Goal: Information Seeking & Learning: Learn about a topic

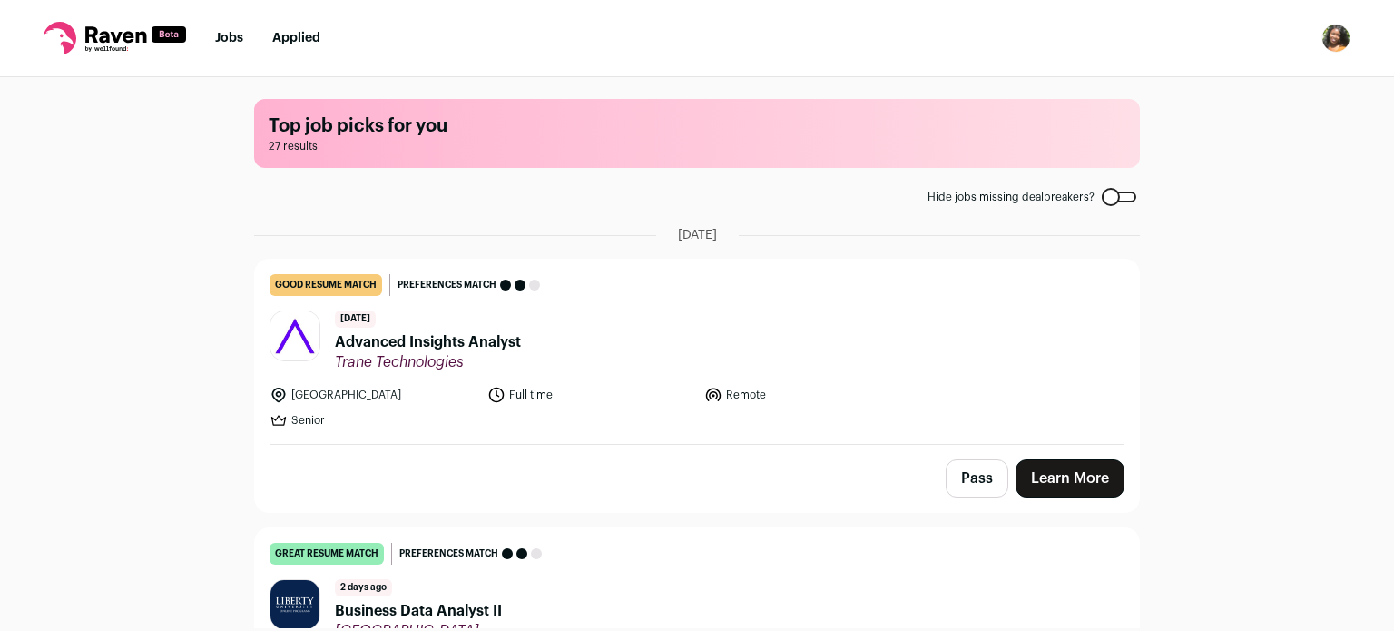
click at [358, 347] on span "Advanced Insights Analyst" at bounding box center [428, 342] width 186 height 22
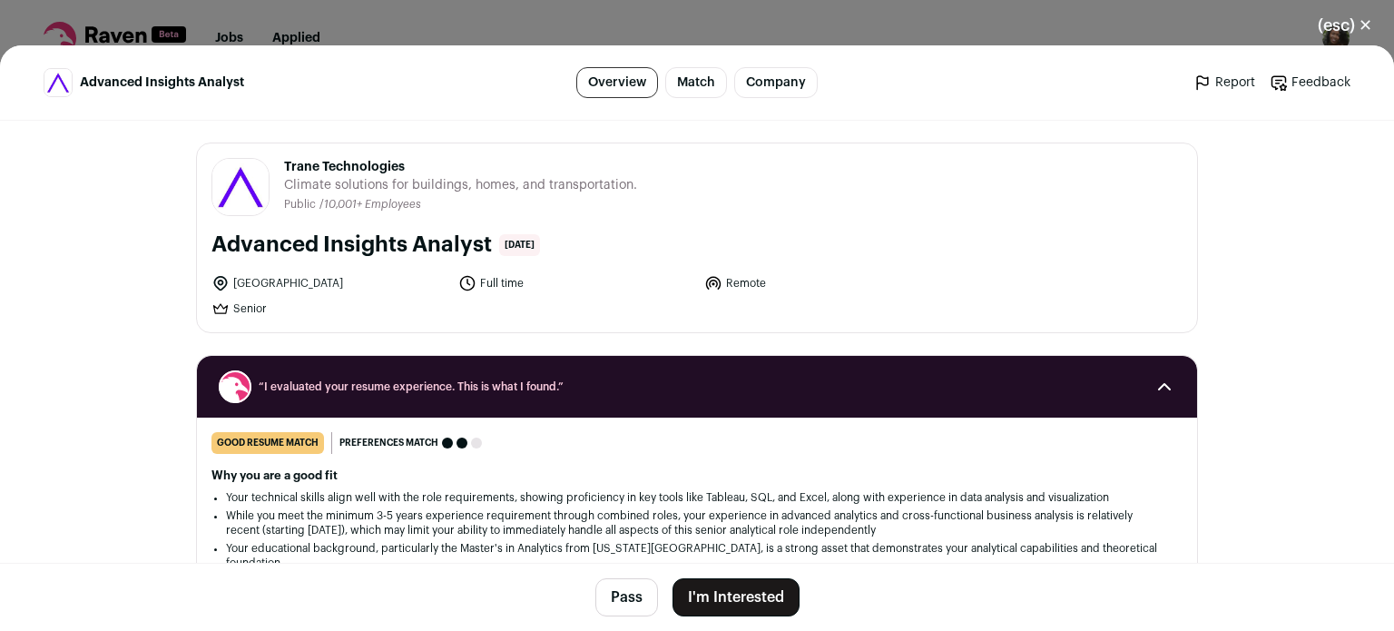
click at [506, 476] on h2 "Why you are a good fit" at bounding box center [696, 475] width 971 height 15
drag, startPoint x: 274, startPoint y: 169, endPoint x: 407, endPoint y: 150, distance: 134.7
click at [407, 150] on div "Trane Technologies [DOMAIN_NAME] Public / Private Public Company size 10,001+ T…" at bounding box center [697, 237] width 1000 height 189
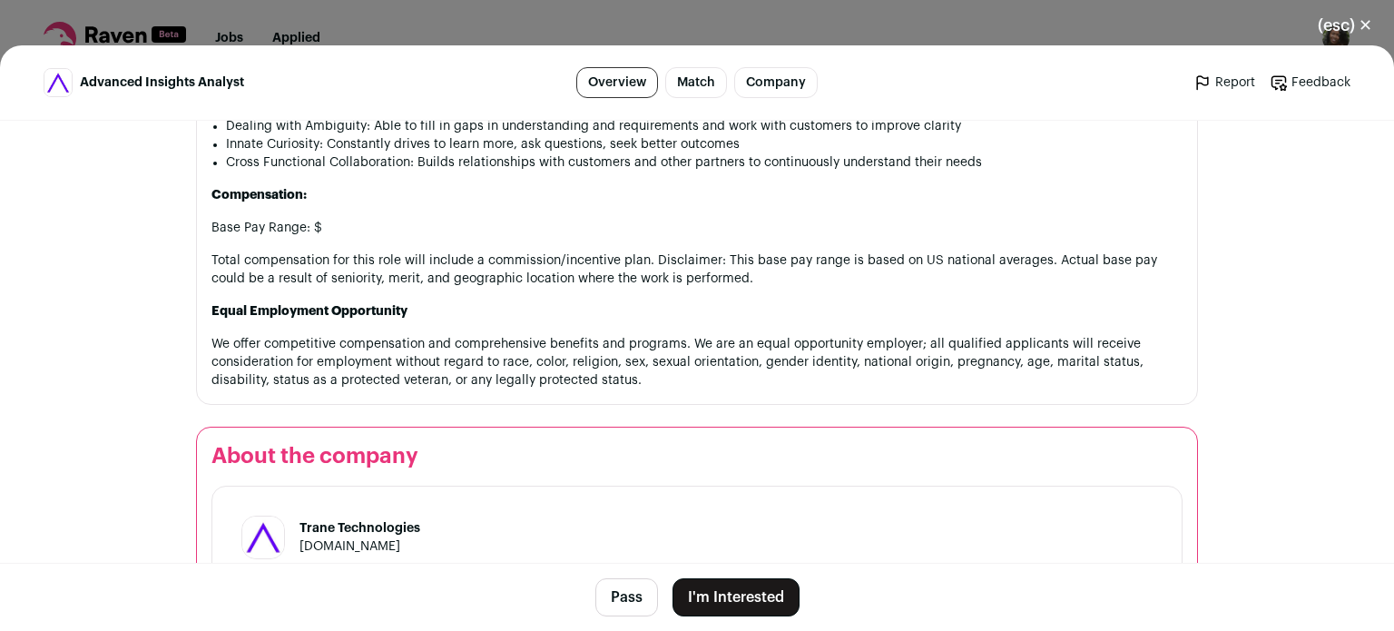
scroll to position [2068, 0]
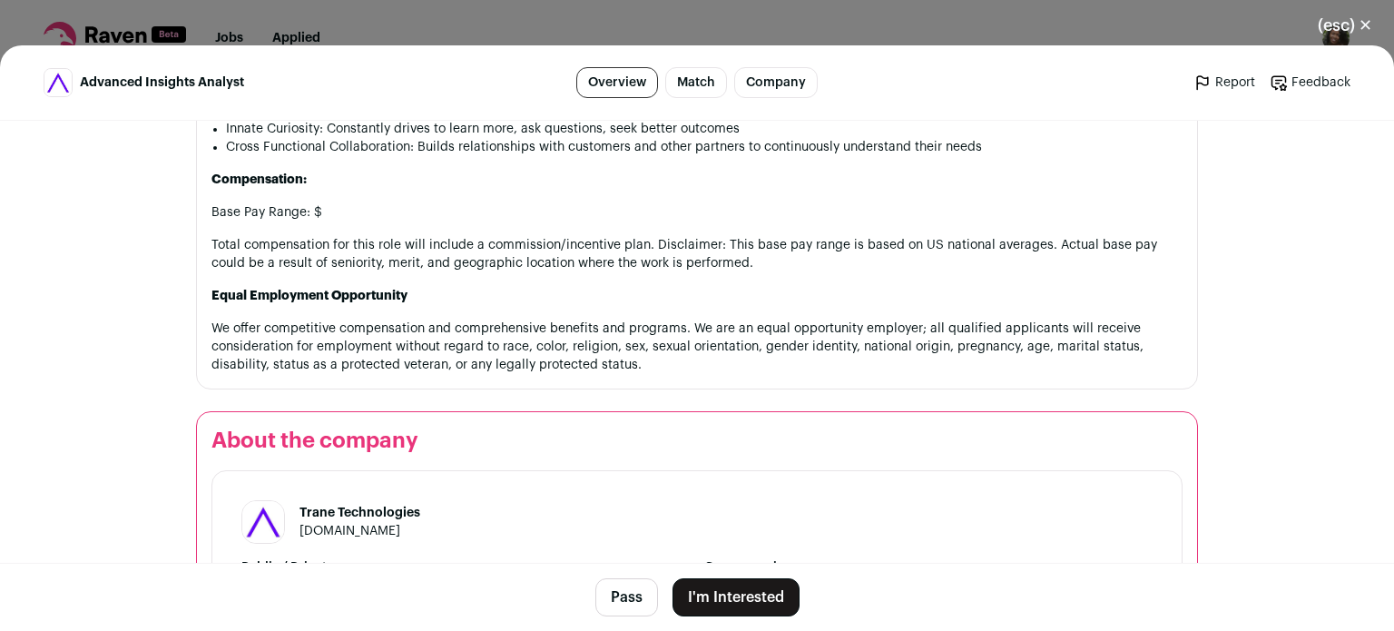
click at [1325, 23] on button "(esc) ✕" at bounding box center [1345, 25] width 98 height 40
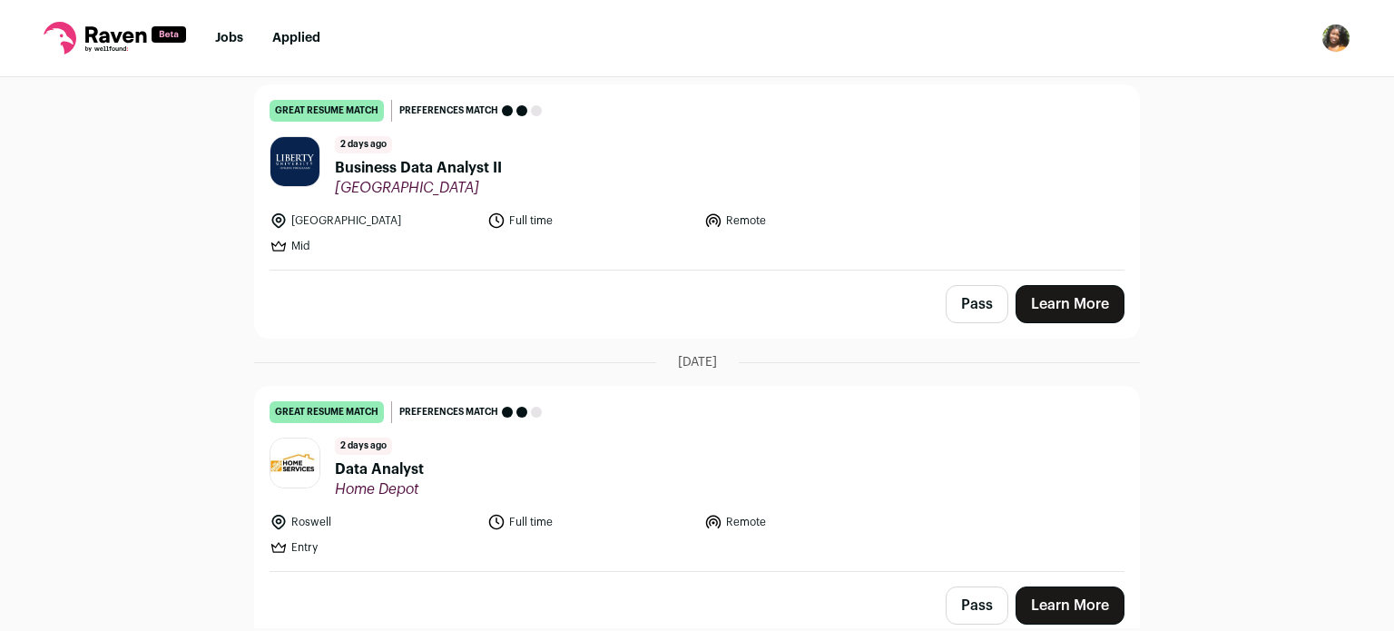
scroll to position [475, 0]
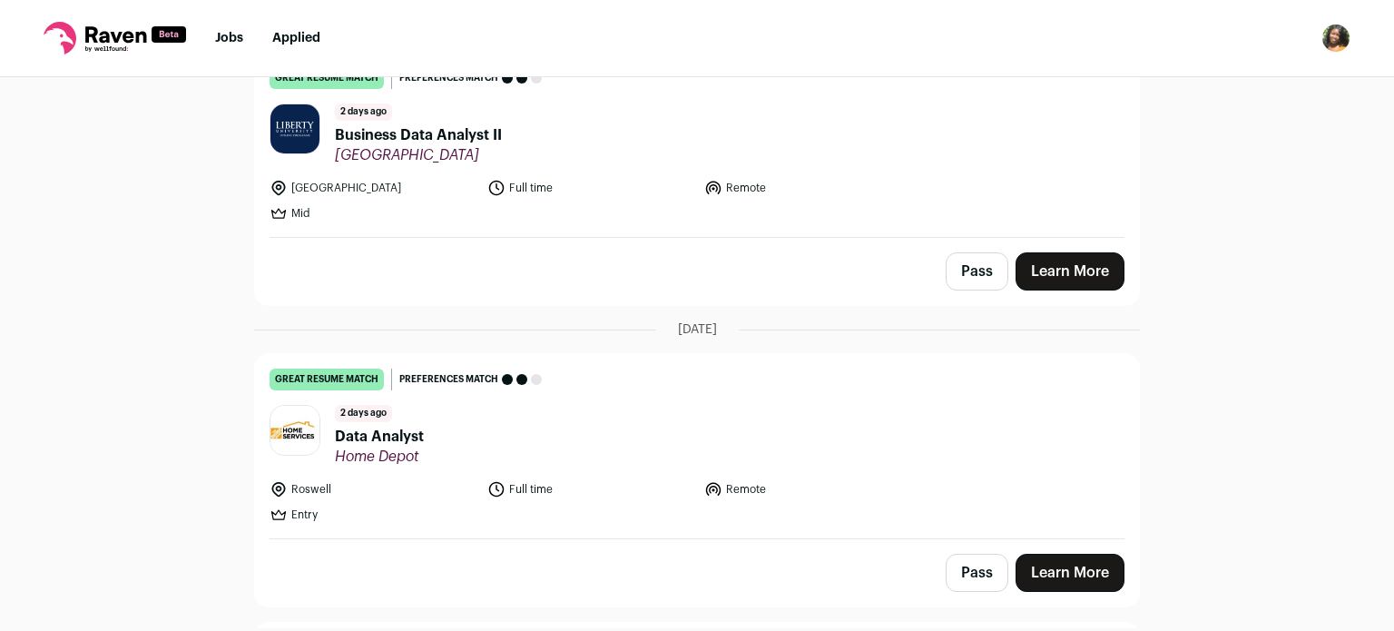
click at [472, 139] on span "Business Data Analyst II" at bounding box center [418, 135] width 167 height 22
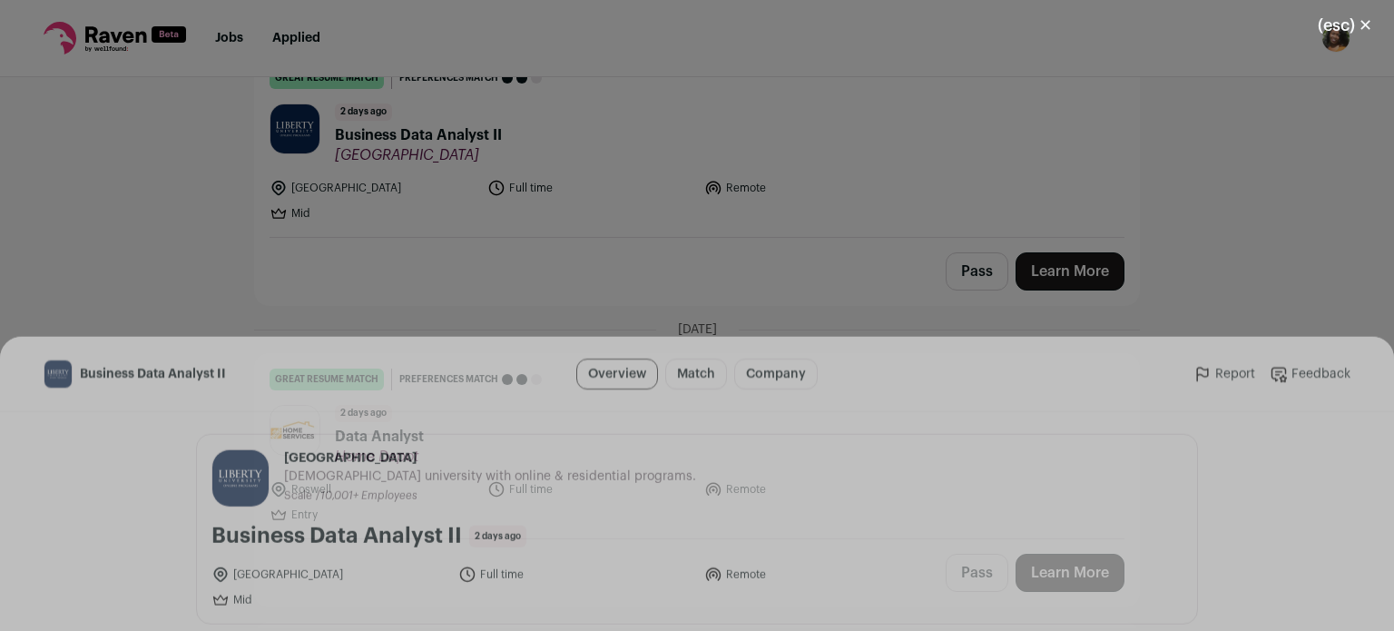
scroll to position [512, 0]
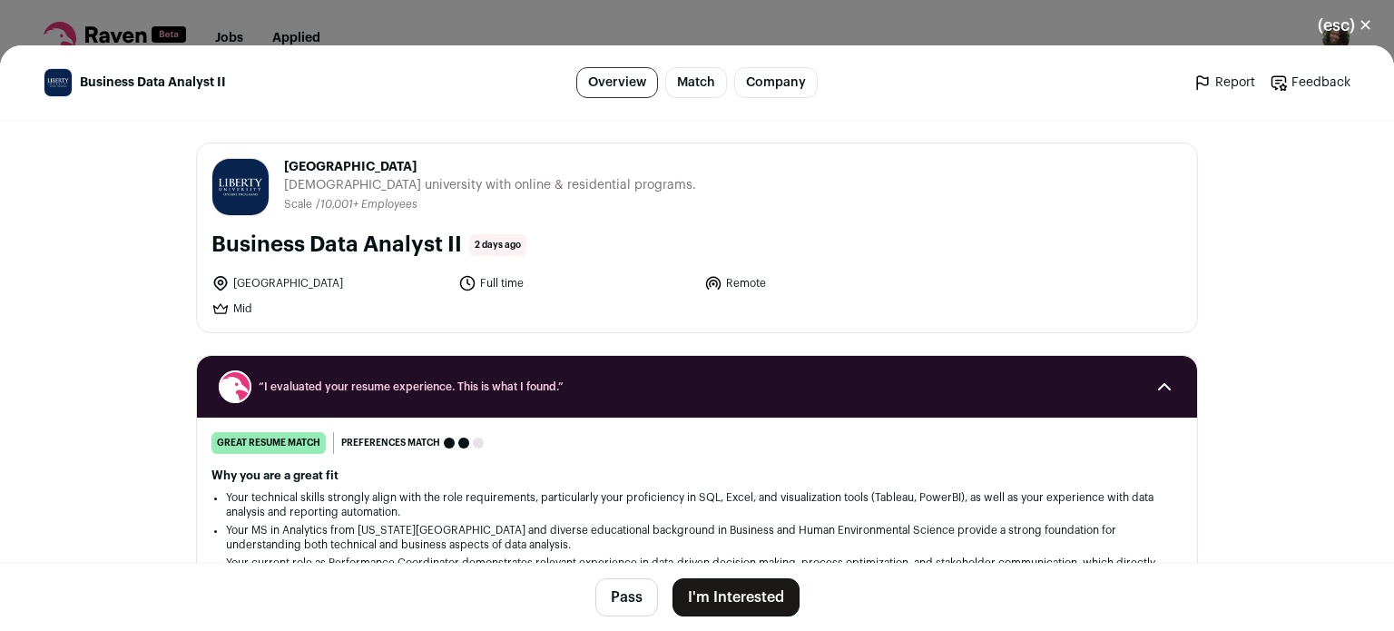
click at [787, 478] on h2 "Why you are a great fit" at bounding box center [696, 475] width 971 height 15
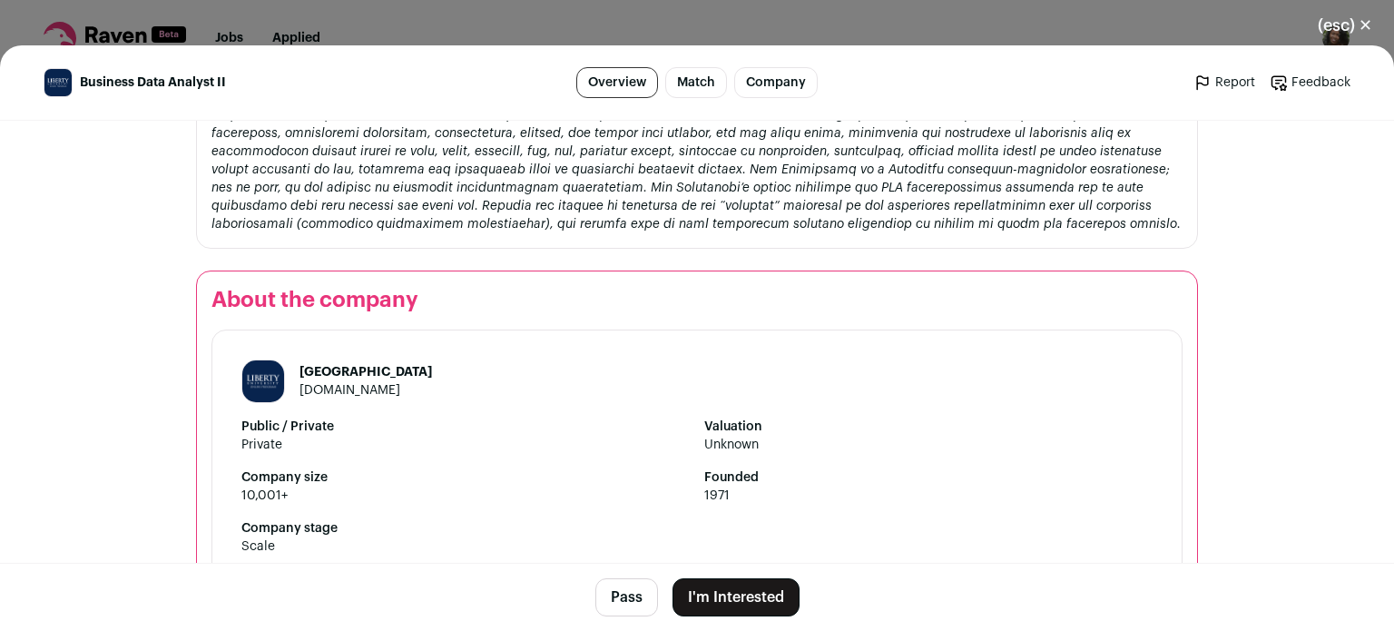
scroll to position [1996, 0]
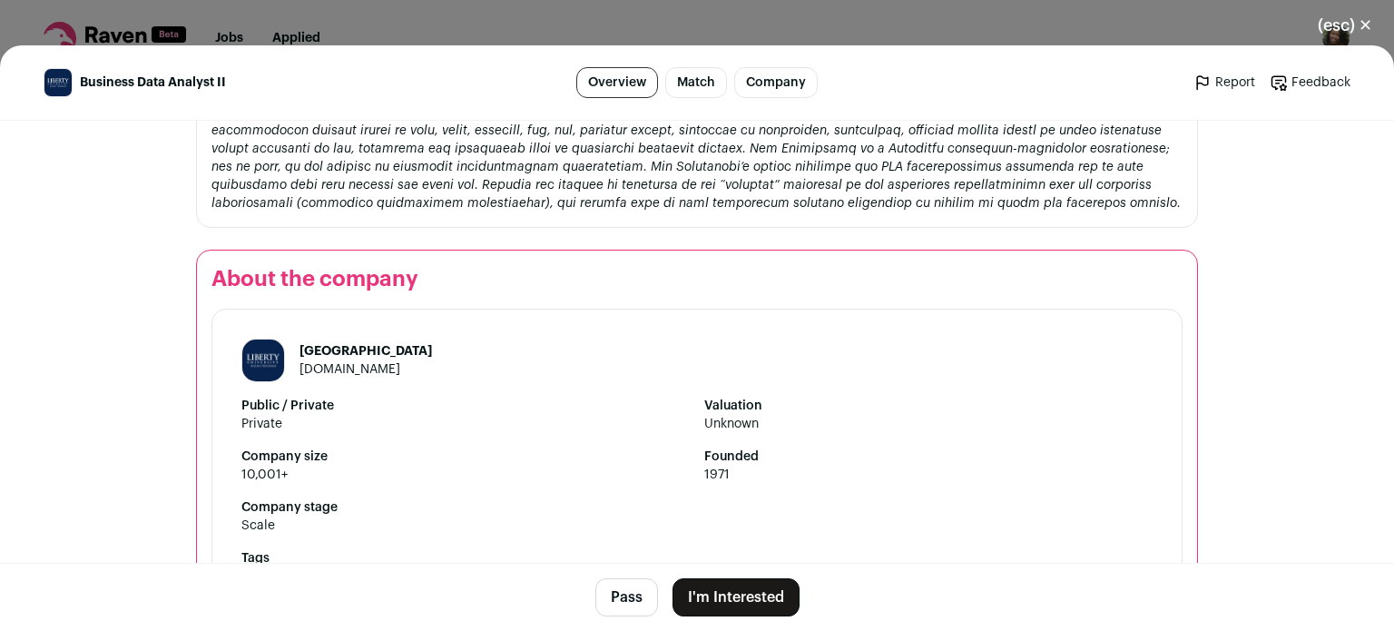
click at [617, 595] on button "Pass" at bounding box center [626, 597] width 63 height 38
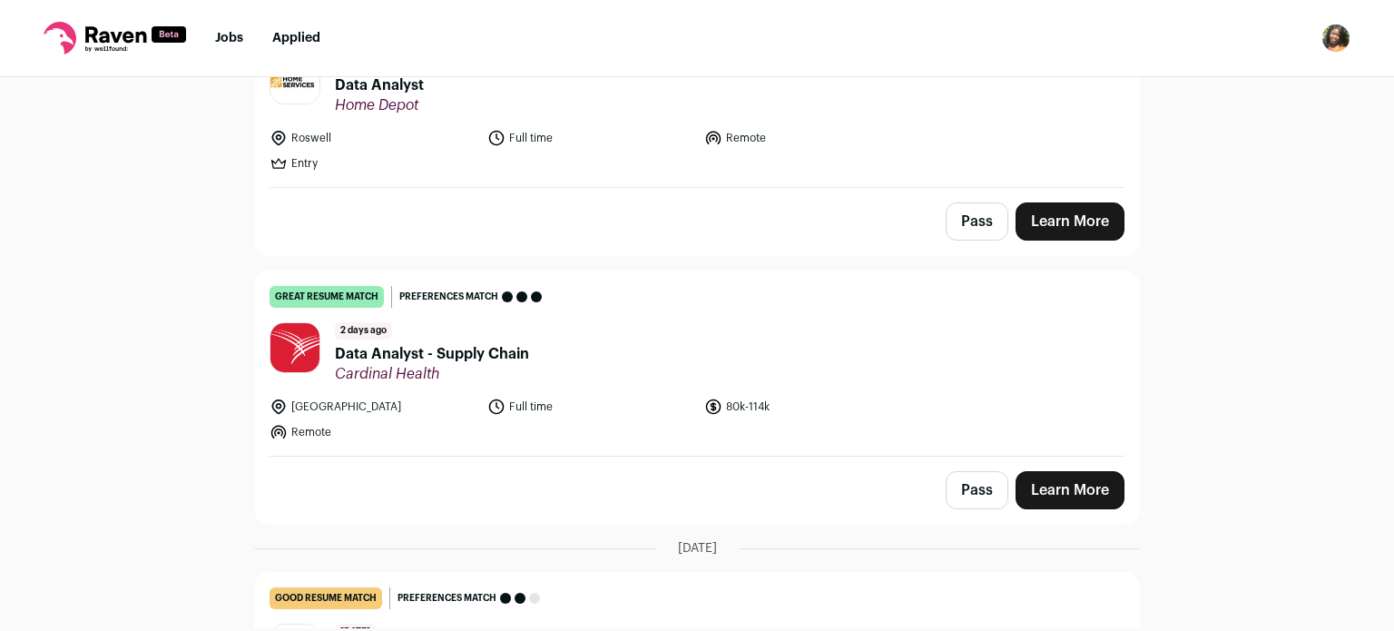
scroll to position [0, 0]
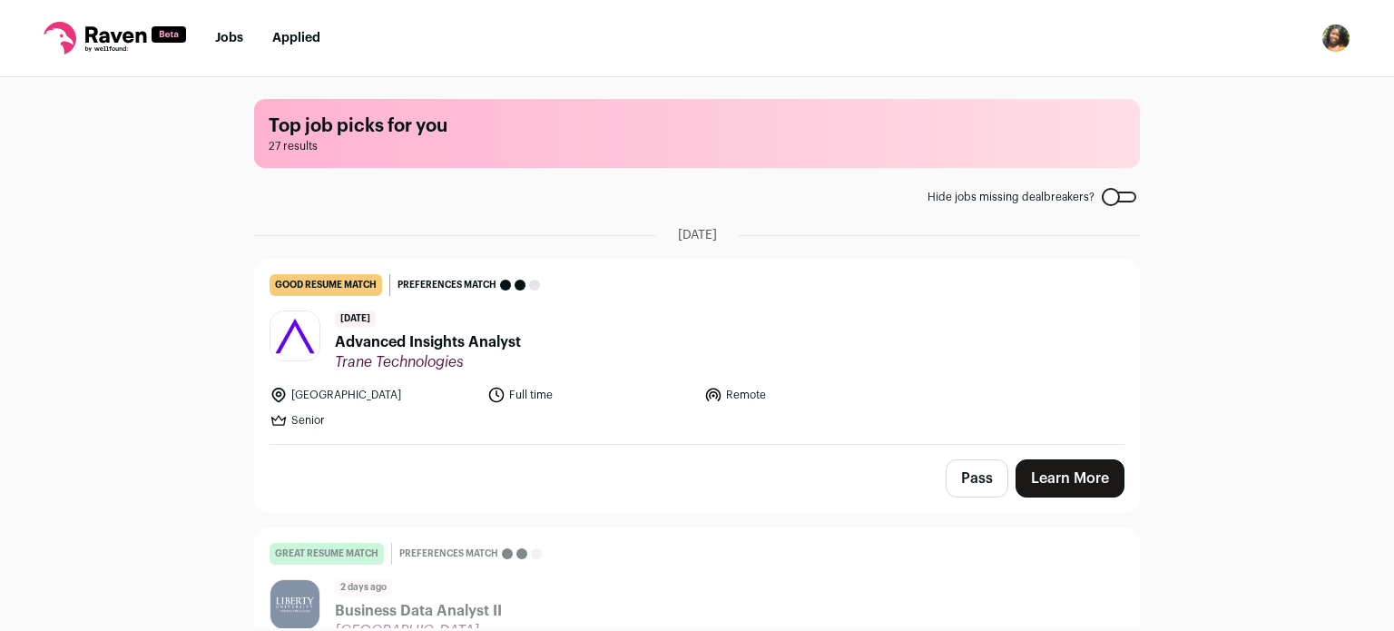
click at [1107, 200] on div at bounding box center [1118, 196] width 34 height 11
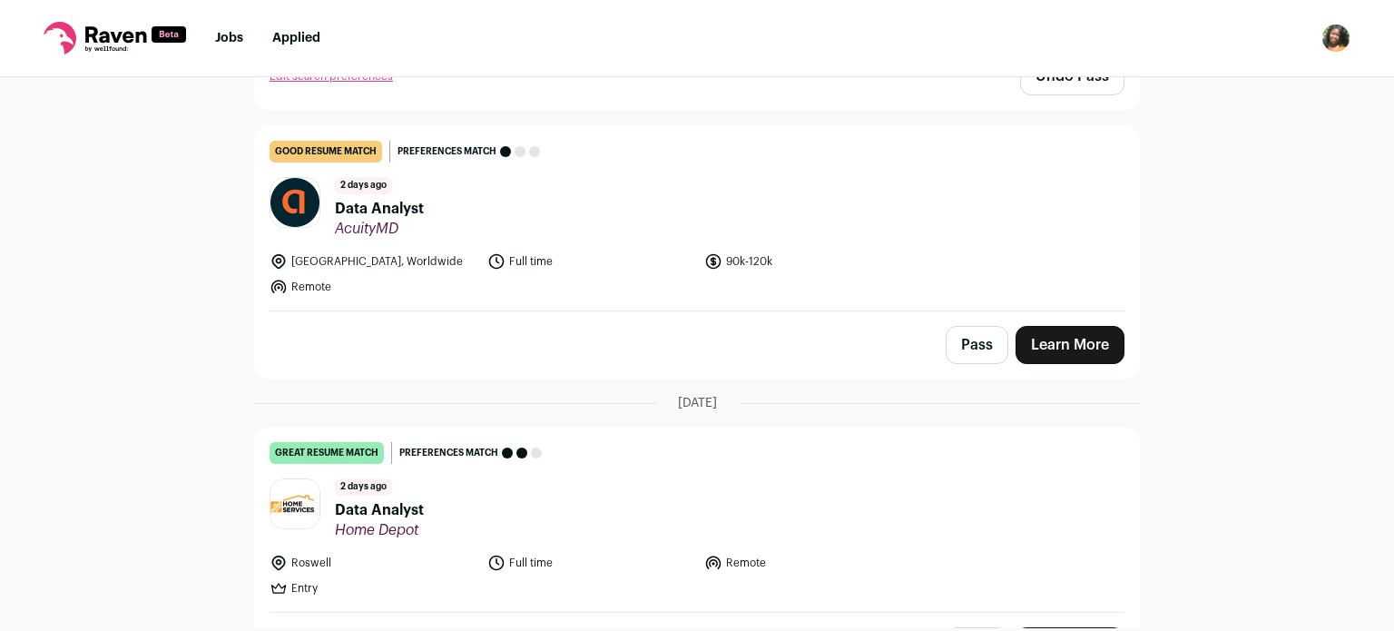
scroll to position [693, 0]
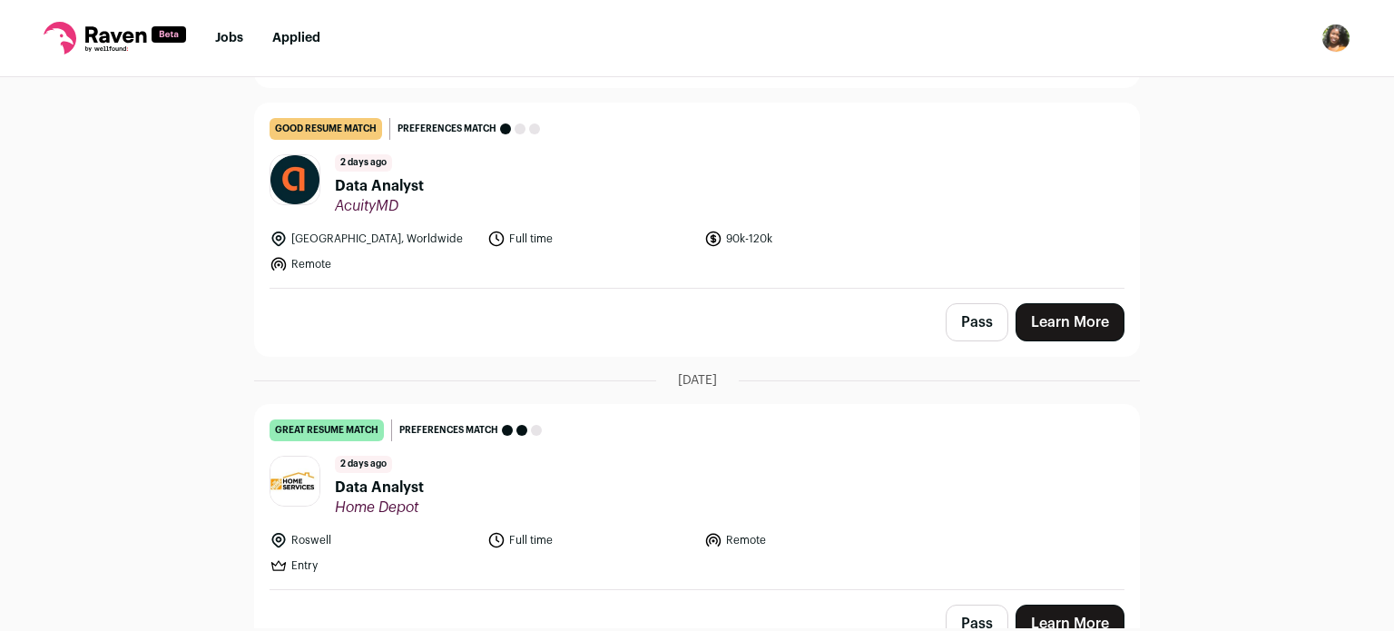
click at [399, 177] on span "Data Analyst" at bounding box center [379, 186] width 89 height 22
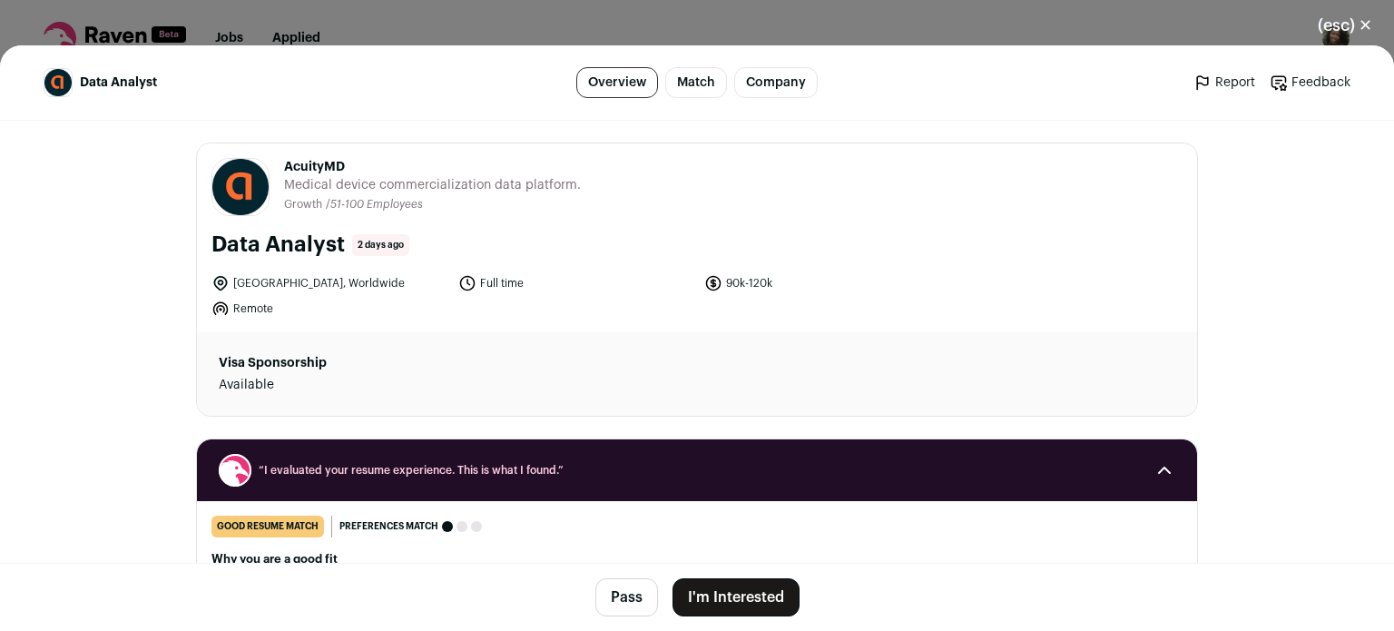
click at [1343, 30] on button "(esc) ✕" at bounding box center [1345, 25] width 98 height 40
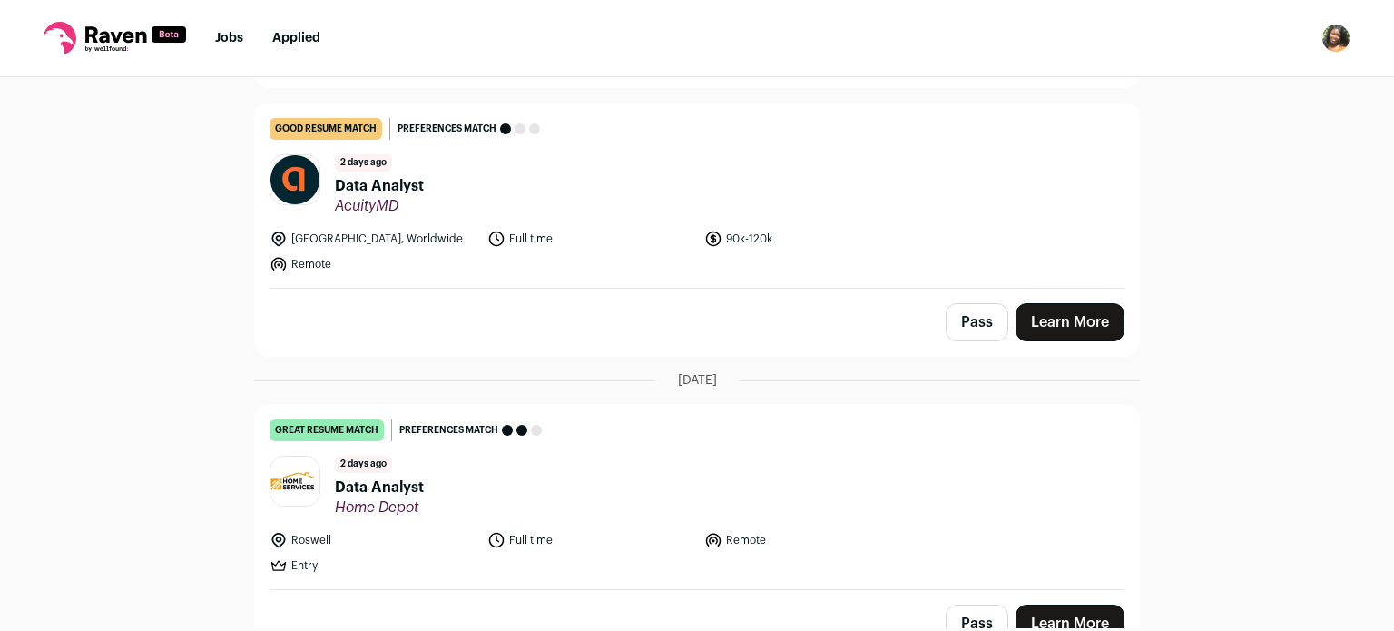
click at [1169, 443] on div "Top job picks for you 62 results Hide jobs missing dealbreakers? [DATE] good re…" at bounding box center [697, 352] width 1394 height 551
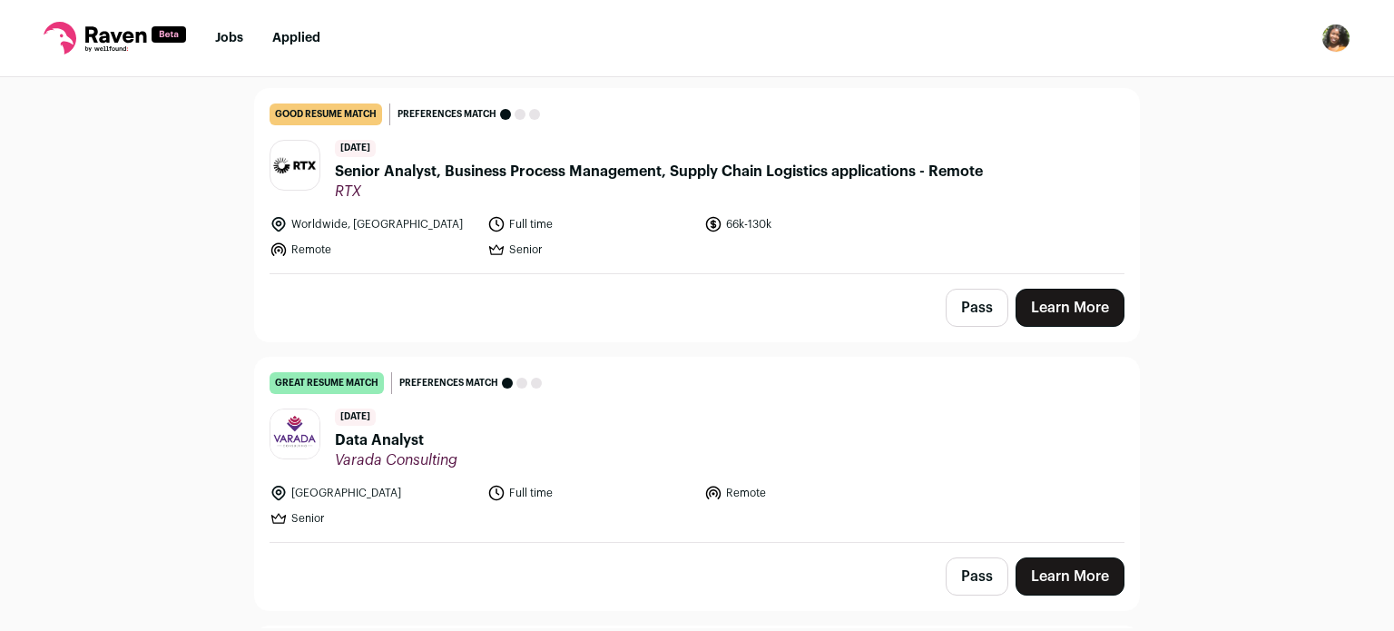
scroll to position [3233, 0]
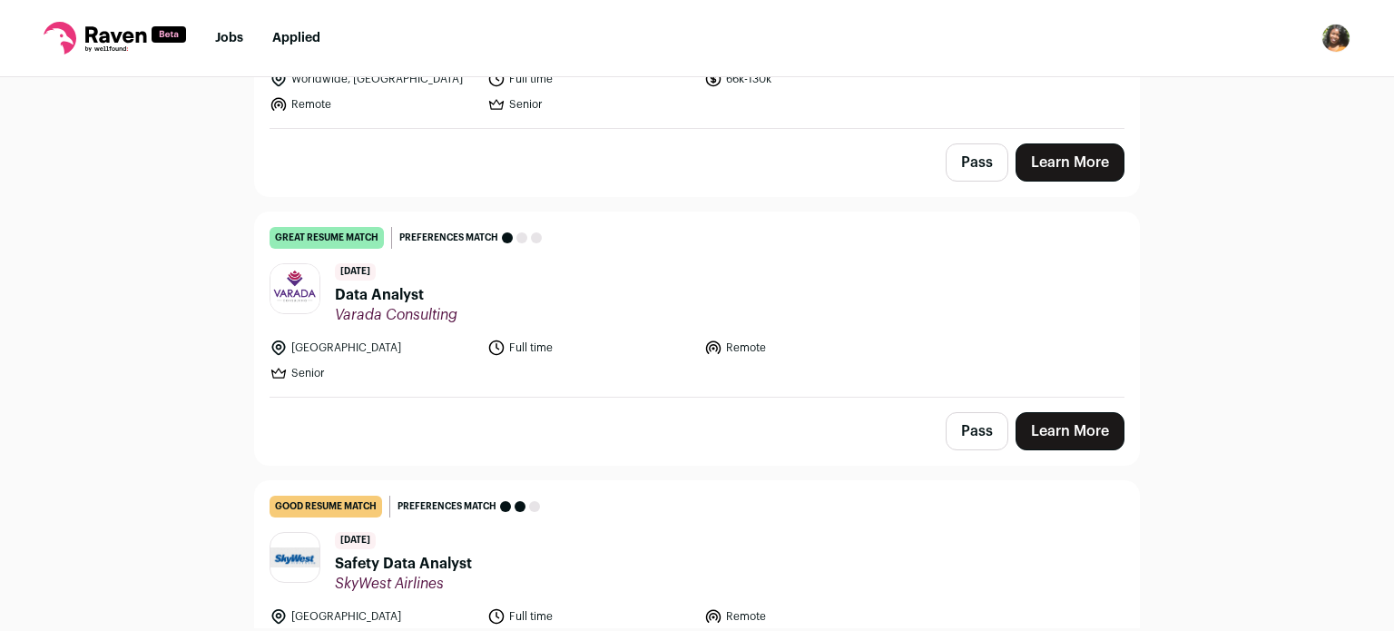
click at [383, 284] on span "Data Analyst" at bounding box center [396, 295] width 122 height 22
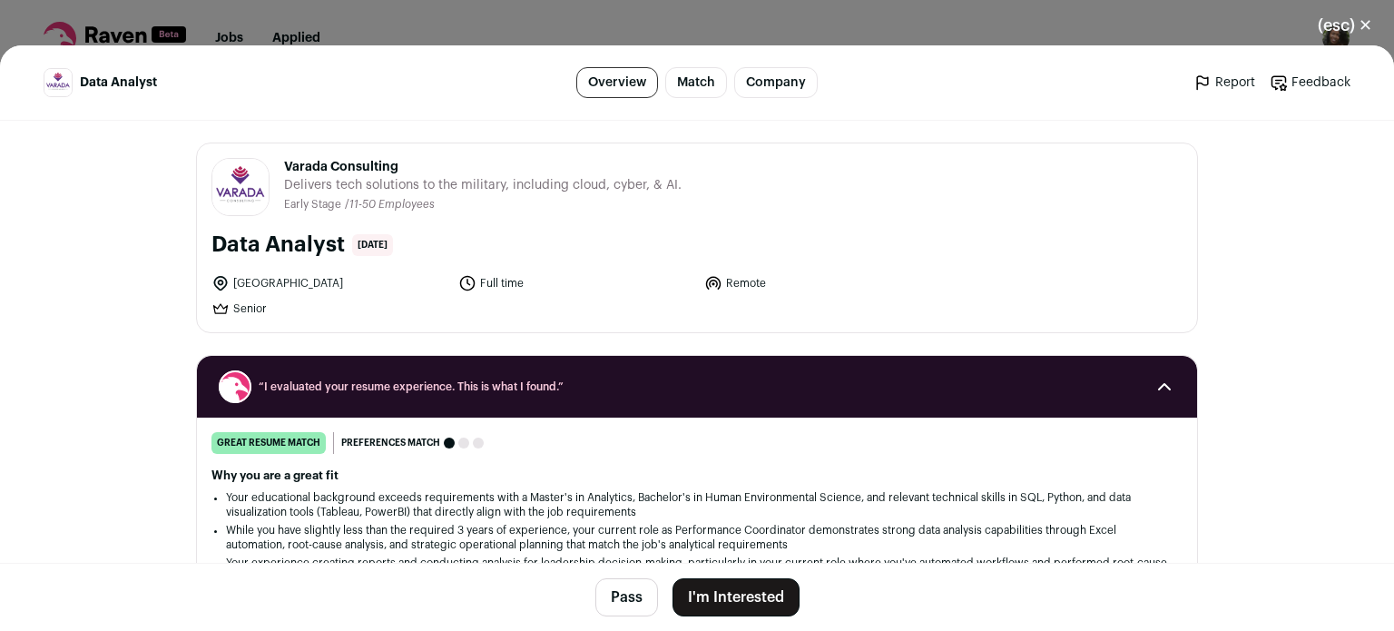
click at [473, 505] on li "Your educational background exceeds requirements with a Master's in Analytics, …" at bounding box center [697, 504] width 942 height 29
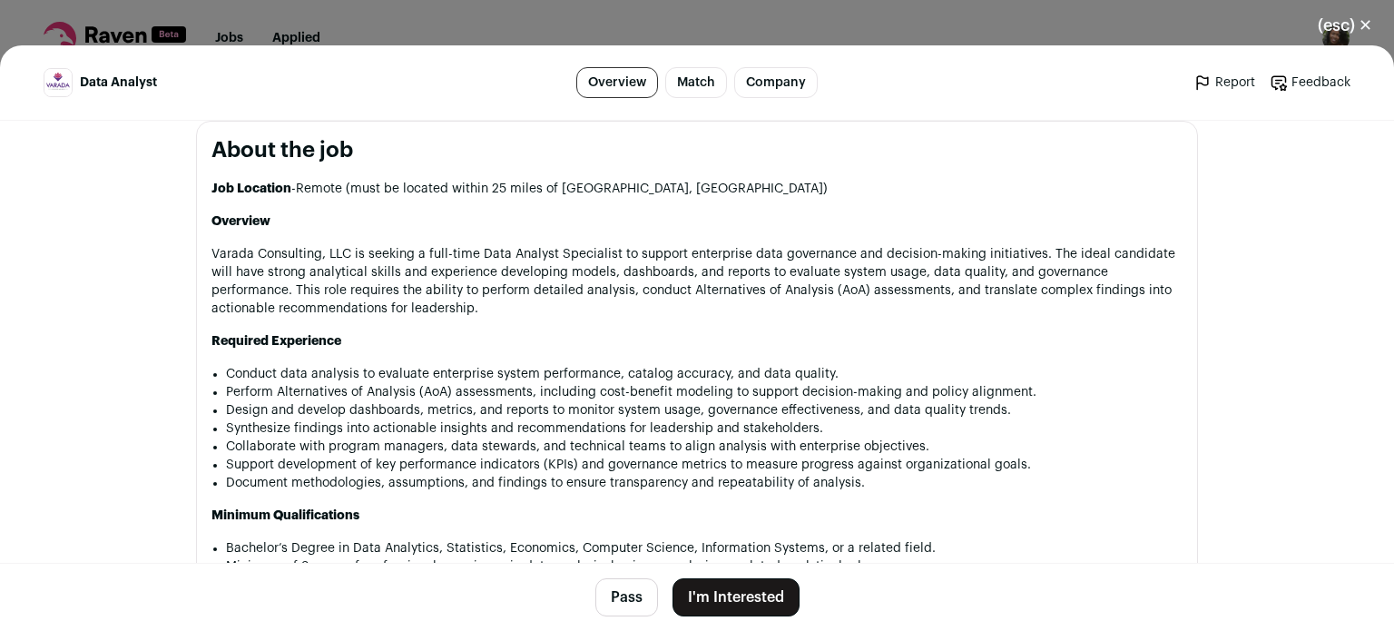
scroll to position [907, 0]
click at [1344, 17] on button "(esc) ✕" at bounding box center [1345, 25] width 98 height 40
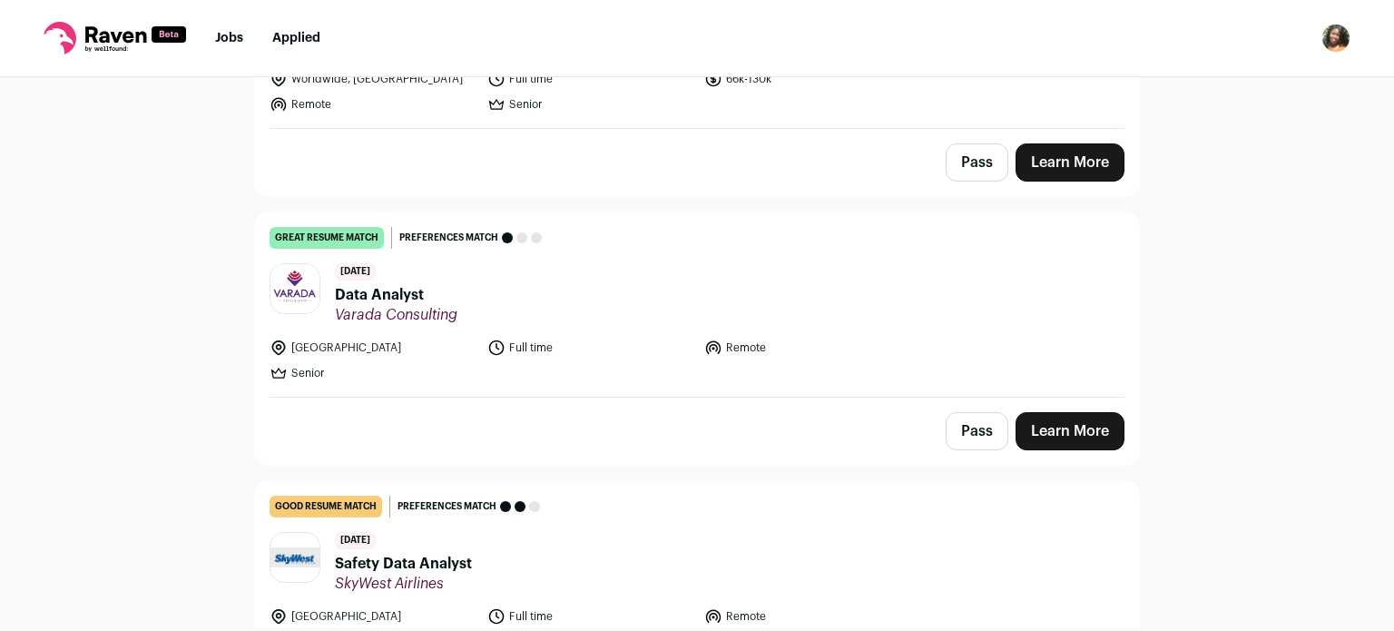
click at [1277, 201] on div "Top job picks for you 62 results Hide jobs missing dealbreakers? [DATE] good re…" at bounding box center [697, 352] width 1394 height 551
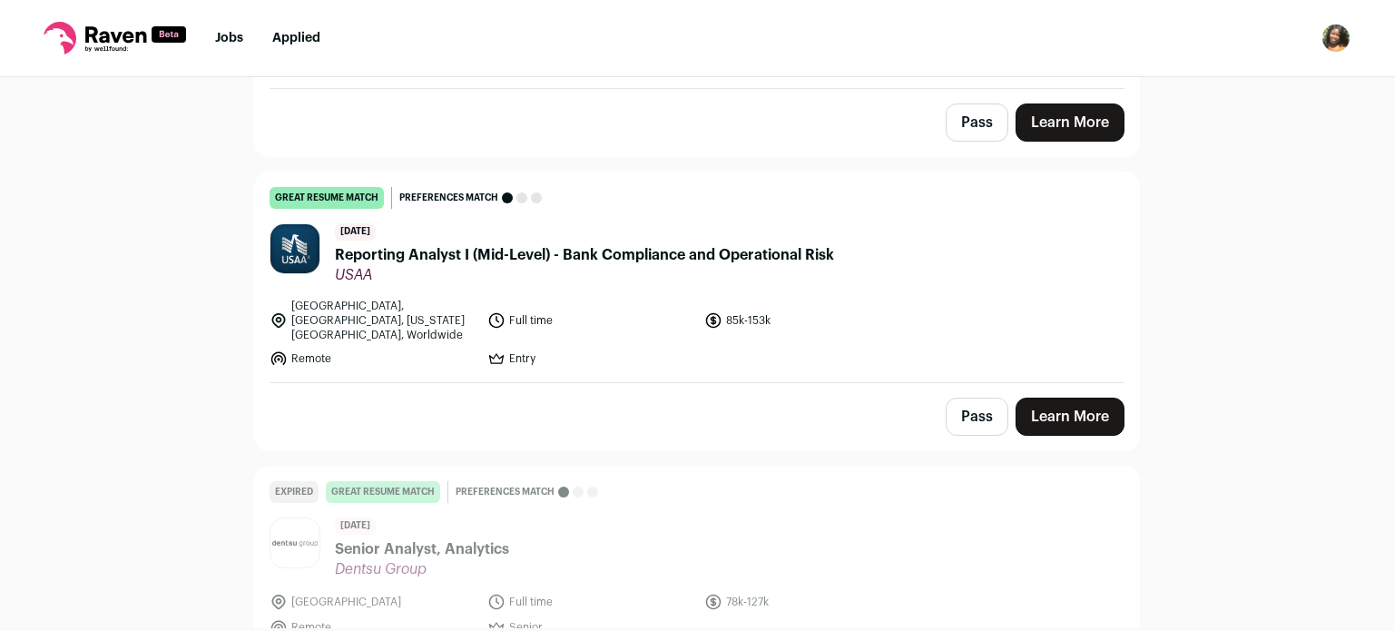
scroll to position [4504, 0]
